Goal: Task Accomplishment & Management: Use online tool/utility

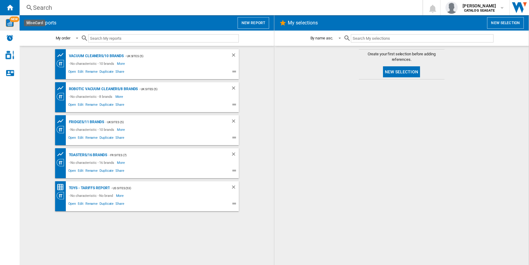
click at [13, 22] on img "WiseCard" at bounding box center [10, 23] width 8 height 8
click at [255, 23] on button "New report" at bounding box center [253, 23] width 32 height 12
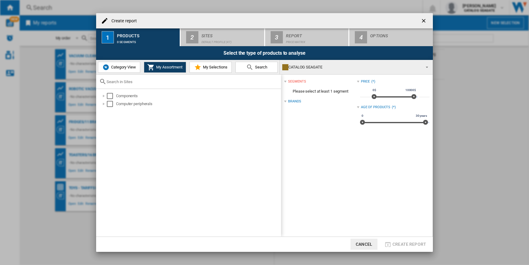
click at [126, 67] on span "Category View" at bounding box center [123, 67] width 26 height 5
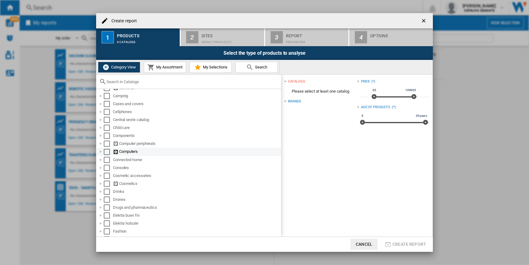
scroll to position [67, 0]
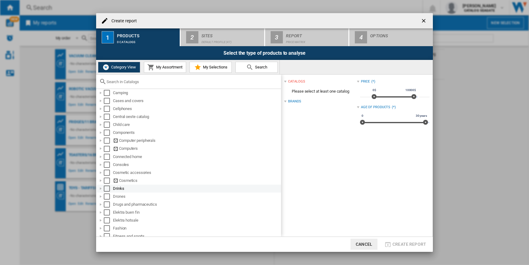
click at [107, 187] on div "Select" at bounding box center [107, 189] width 6 height 6
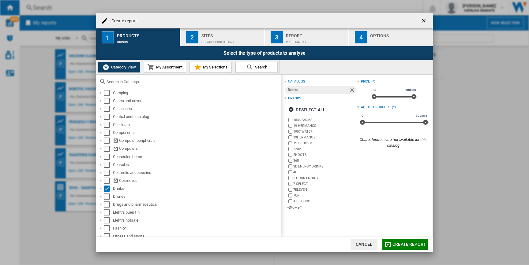
click at [208, 32] on div "Sites" at bounding box center [231, 34] width 60 height 6
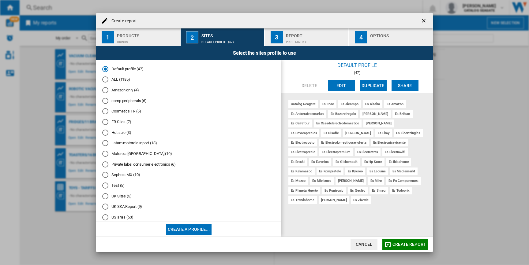
scroll to position [11, 0]
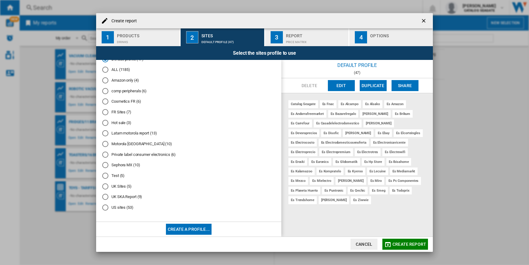
click at [106, 208] on div "US sites (53)" at bounding box center [105, 208] width 6 height 6
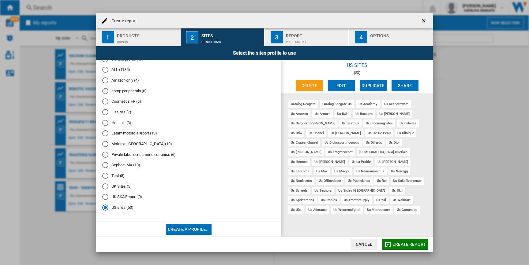
click at [153, 40] on div "Drinks" at bounding box center [147, 40] width 60 height 6
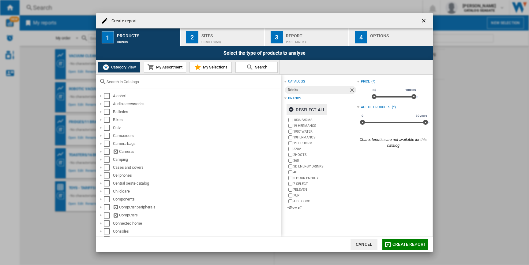
click at [311, 109] on div "Deselect all" at bounding box center [306, 109] width 37 height 11
click at [296, 211] on div "1836 FARMS 19 HERMANOS 1907 WATER 19HERMANOS 1ST PHORM 220V 2HOOTS 365 3D ENERG…" at bounding box center [321, 164] width 69 height 94
click at [296, 209] on div "+Show all" at bounding box center [321, 208] width 69 height 5
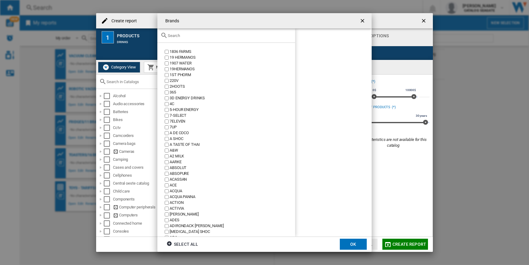
click at [235, 36] on input "text" at bounding box center [230, 35] width 124 height 5
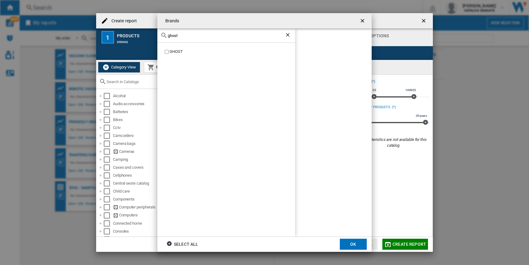
type input "ghost"
click at [170, 51] on div "GHOST" at bounding box center [232, 52] width 125 height 6
click at [352, 241] on button "OK" at bounding box center [353, 244] width 27 height 11
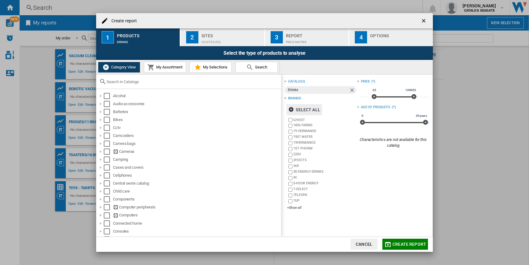
click at [409, 245] on span "Create report" at bounding box center [409, 244] width 34 height 5
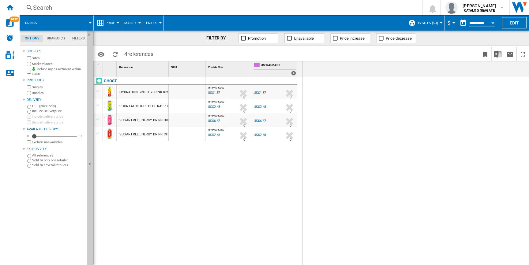
drag, startPoint x: 168, startPoint y: 69, endPoint x: 302, endPoint y: 84, distance: 135.2
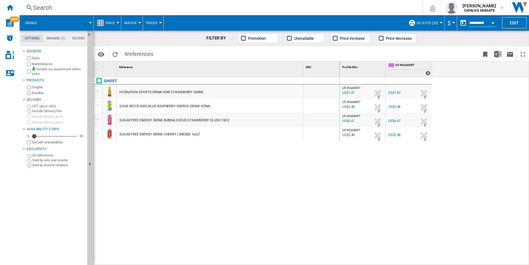
click at [43, 24] on div "Drinks" at bounding box center [57, 22] width 68 height 15
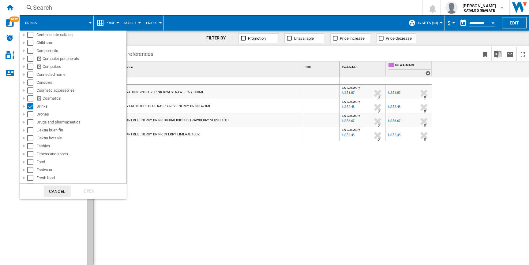
scroll to position [134, 0]
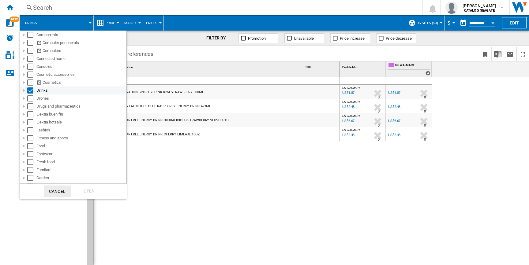
click at [25, 92] on div at bounding box center [24, 91] width 6 height 6
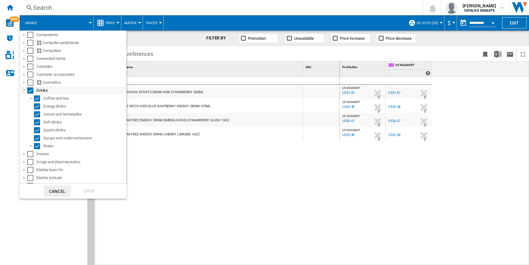
click at [31, 91] on div "Select" at bounding box center [30, 91] width 6 height 6
click at [39, 106] on div "Select" at bounding box center [37, 106] width 6 height 6
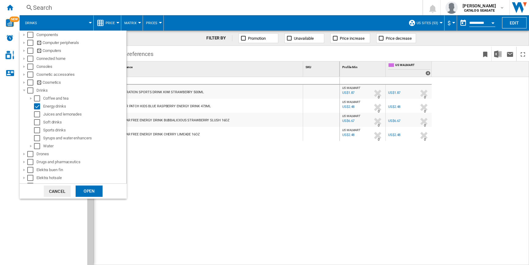
click at [80, 191] on div "Open" at bounding box center [89, 191] width 27 height 11
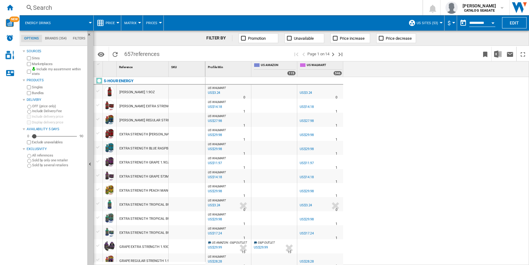
click at [61, 37] on md-tab-item "Brands (354)" at bounding box center [56, 38] width 28 height 7
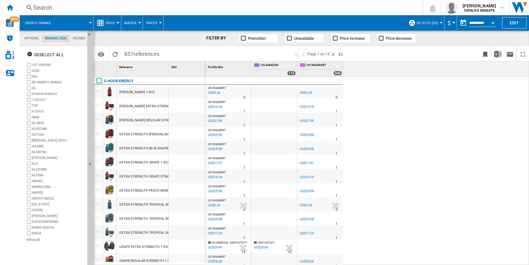
click at [32, 240] on div "+Show all" at bounding box center [55, 240] width 59 height 5
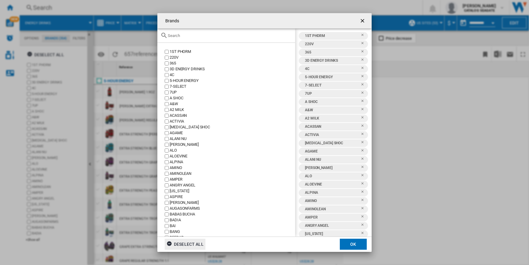
click at [181, 241] on div "Deselect all" at bounding box center [184, 244] width 37 height 11
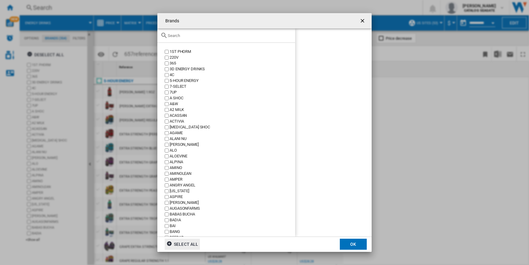
click at [194, 35] on input "Brands 1ST ..." at bounding box center [230, 35] width 124 height 5
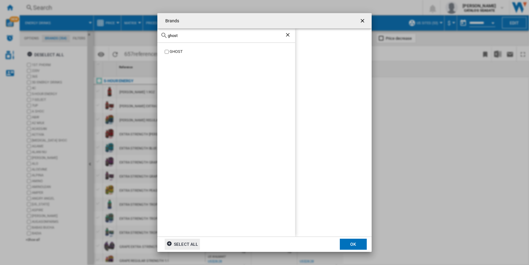
type input "ghost"
click at [176, 49] on div "GHOST" at bounding box center [226, 140] width 138 height 194
click at [176, 50] on div "GHOST" at bounding box center [232, 52] width 125 height 6
click at [348, 243] on button "OK" at bounding box center [353, 244] width 27 height 11
